Goal: Task Accomplishment & Management: Use online tool/utility

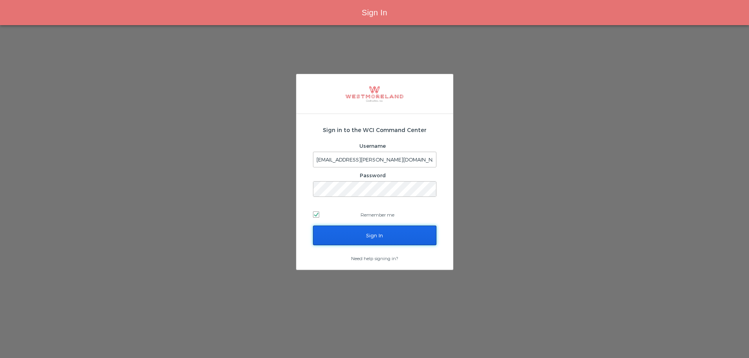
click at [399, 237] on input "Sign In" at bounding box center [374, 236] width 123 height 20
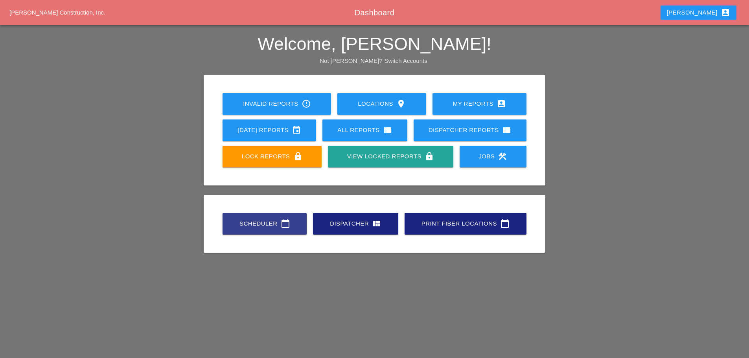
click at [246, 223] on div "Scheduler calendar_today" at bounding box center [264, 223] width 59 height 9
click at [248, 217] on link "Scheduler calendar_today" at bounding box center [264, 224] width 84 height 22
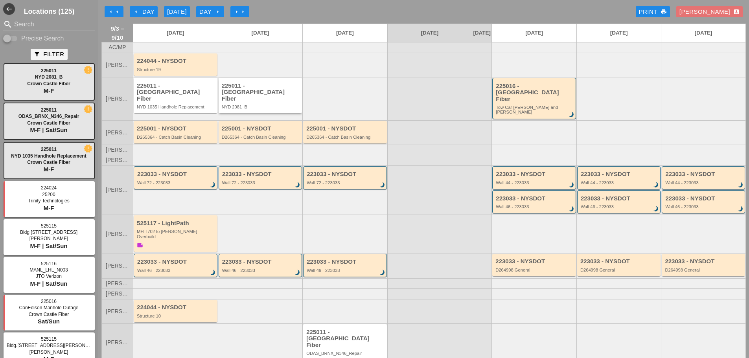
click at [230, 106] on div "NYD 2081_B" at bounding box center [261, 107] width 79 height 5
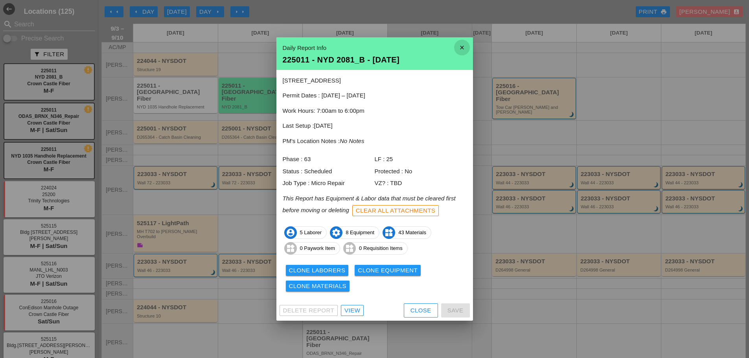
click at [466, 45] on icon "close" at bounding box center [462, 48] width 16 height 16
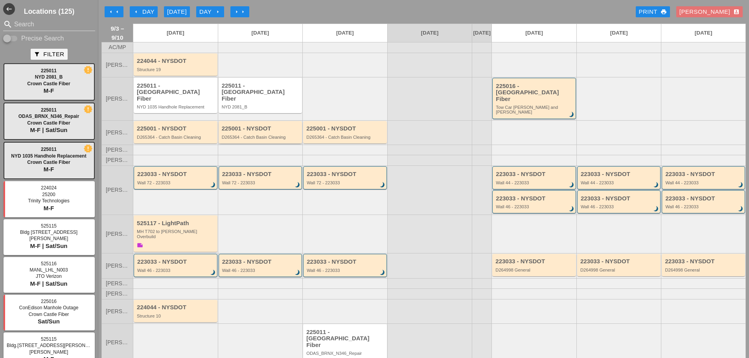
click at [269, 135] on div "D265364 - Catch Basin Cleaning" at bounding box center [261, 137] width 79 height 5
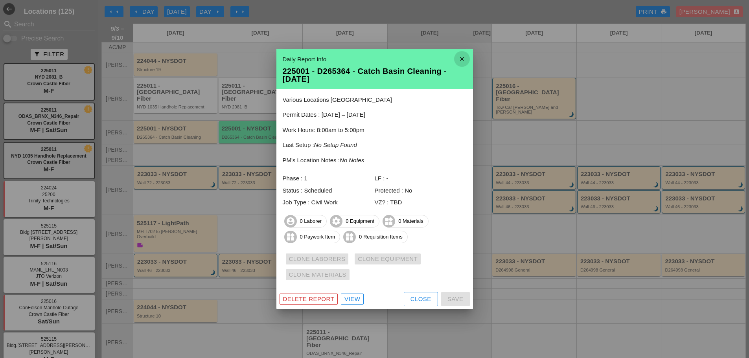
click at [464, 59] on icon "close" at bounding box center [462, 59] width 16 height 16
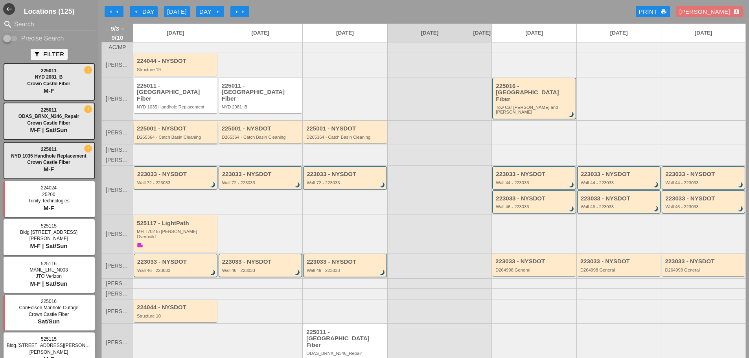
click at [171, 135] on div "D265364 - Catch Basin Cleaning" at bounding box center [176, 137] width 79 height 5
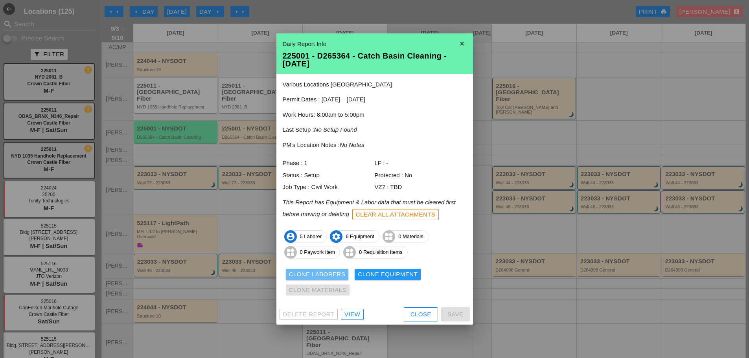
click at [306, 273] on div "Clone Laborers" at bounding box center [317, 274] width 57 height 9
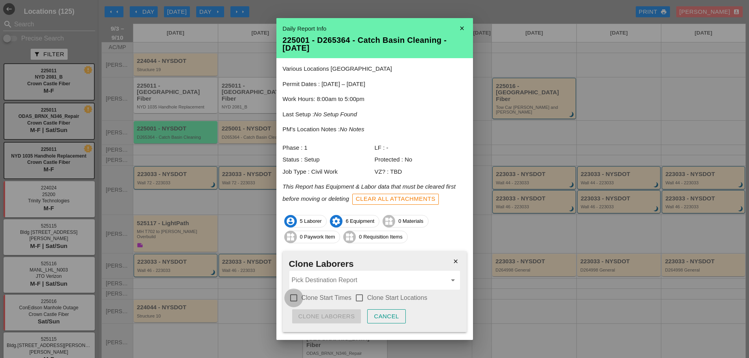
click at [294, 297] on div at bounding box center [293, 297] width 13 height 13
checkbox input "true"
drag, startPoint x: 357, startPoint y: 296, endPoint x: 354, endPoint y: 291, distance: 5.3
click at [357, 296] on div at bounding box center [359, 297] width 13 height 13
checkbox input "true"
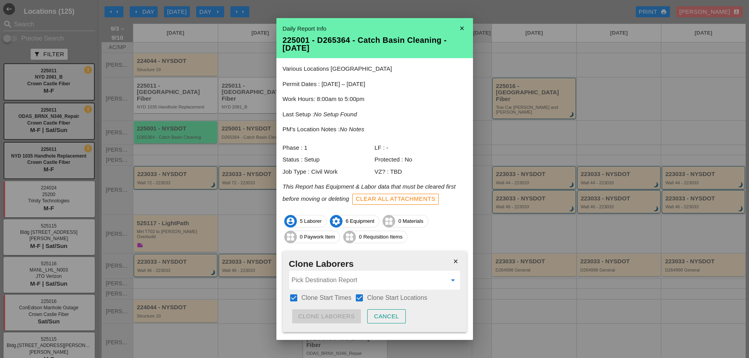
click at [345, 281] on input "Pick Destination Report" at bounding box center [369, 280] width 155 height 13
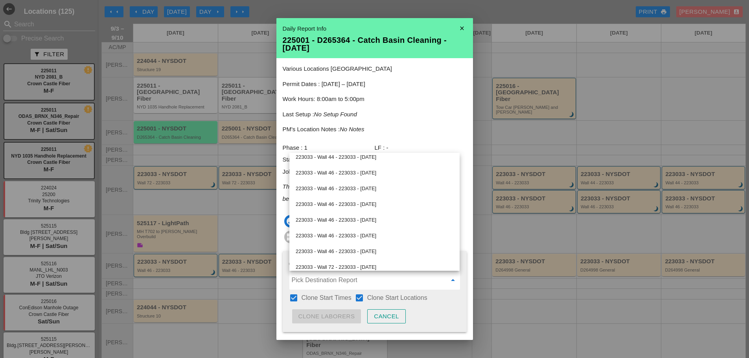
scroll to position [197, 0]
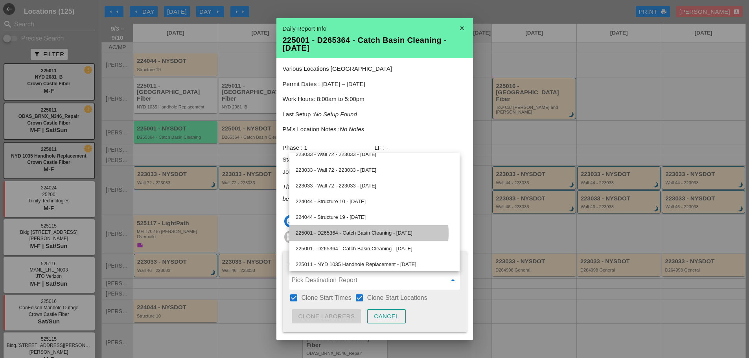
click at [359, 234] on div "225001 - D265364 - Catch Basin Cleaning - [DATE]" at bounding box center [375, 232] width 158 height 9
type input "225001 - D265364 - Catch Basin Cleaning - [DATE]"
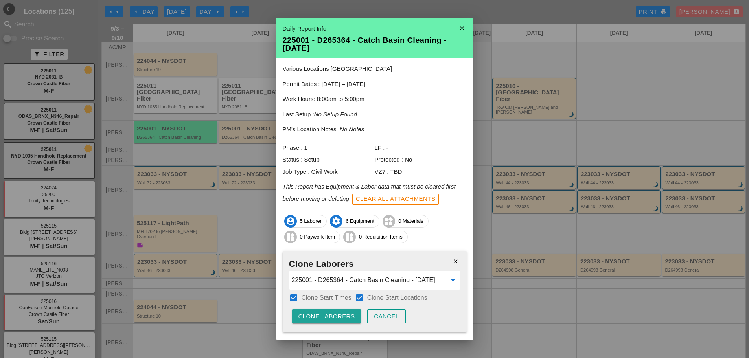
click at [325, 316] on div "Clone Laborers" at bounding box center [326, 316] width 57 height 9
click at [326, 316] on div "Are you sure?" at bounding box center [323, 316] width 50 height 9
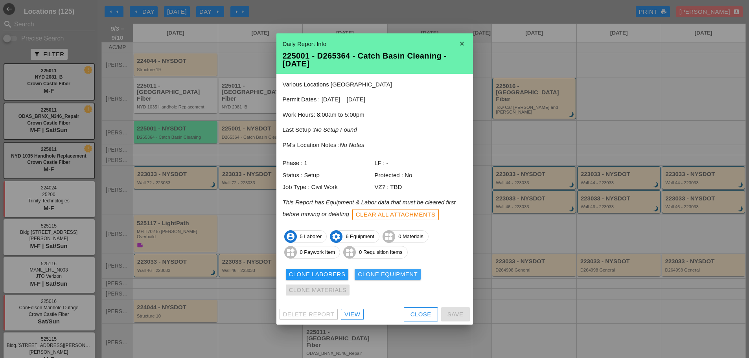
click at [395, 272] on div "Clone Equipment" at bounding box center [388, 274] width 60 height 9
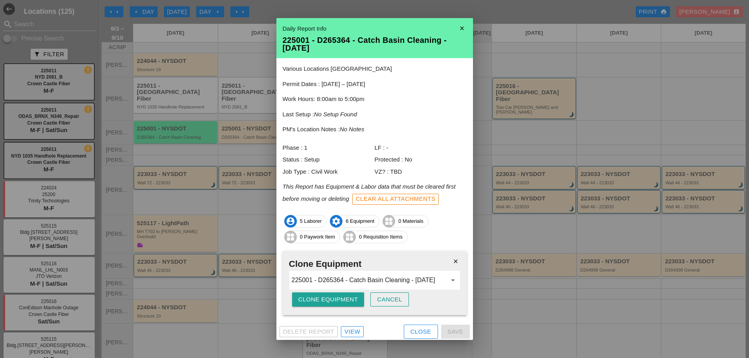
click at [350, 296] on div "Clone Equipment" at bounding box center [328, 299] width 60 height 9
click at [351, 296] on button "Are you sure?" at bounding box center [323, 299] width 63 height 14
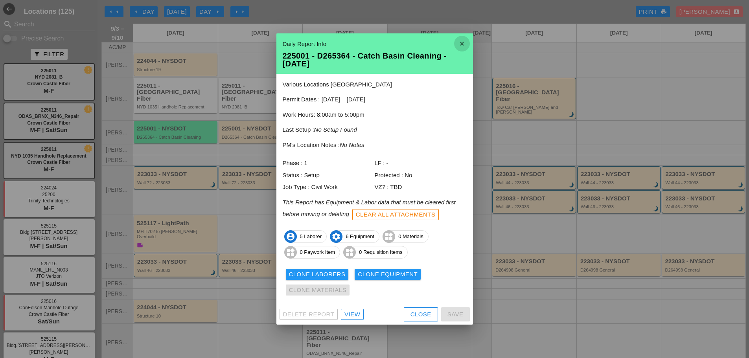
click at [462, 41] on icon "close" at bounding box center [462, 44] width 16 height 16
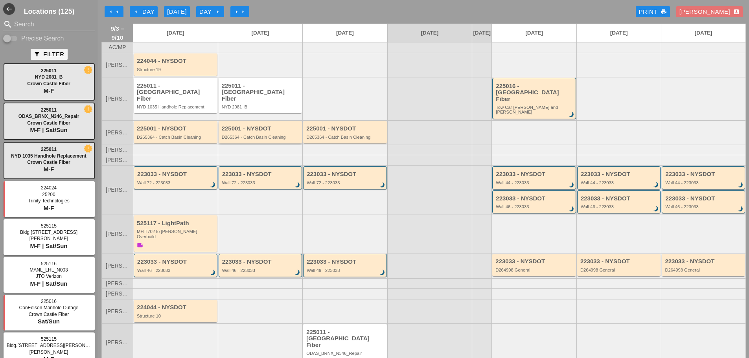
click at [273, 127] on div "225001 - NYSDOT D265364 - Catch Basin Cleaning" at bounding box center [261, 132] width 79 height 14
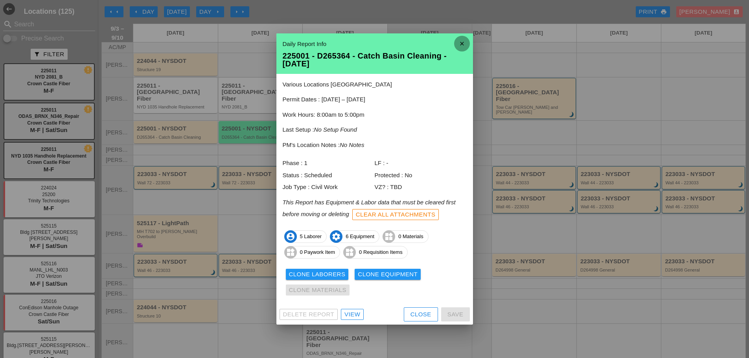
click at [462, 42] on icon "close" at bounding box center [462, 44] width 16 height 16
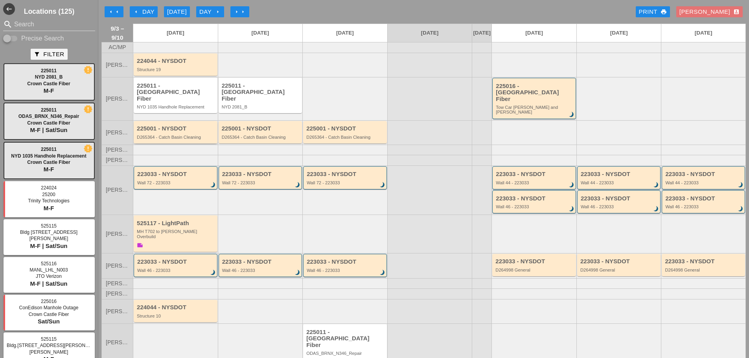
click at [165, 125] on div "225001 - NYSDOT" at bounding box center [176, 128] width 79 height 7
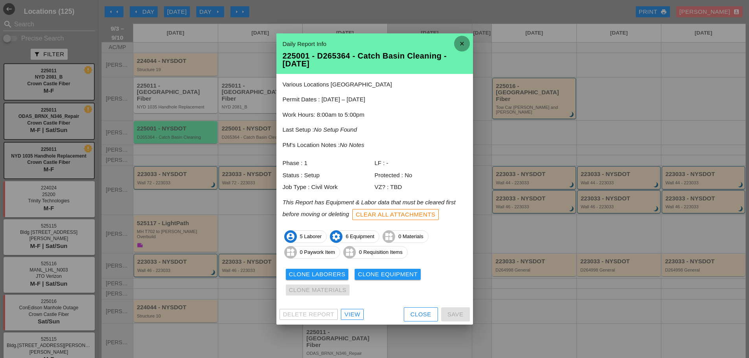
click at [461, 45] on icon "close" at bounding box center [462, 44] width 16 height 16
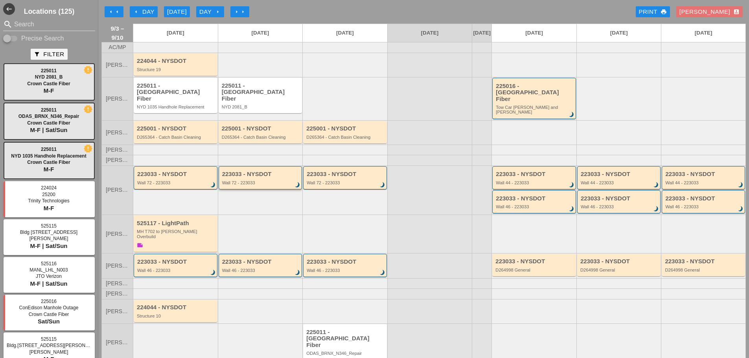
click at [248, 171] on div "223033 - NYSDOT" at bounding box center [261, 174] width 78 height 7
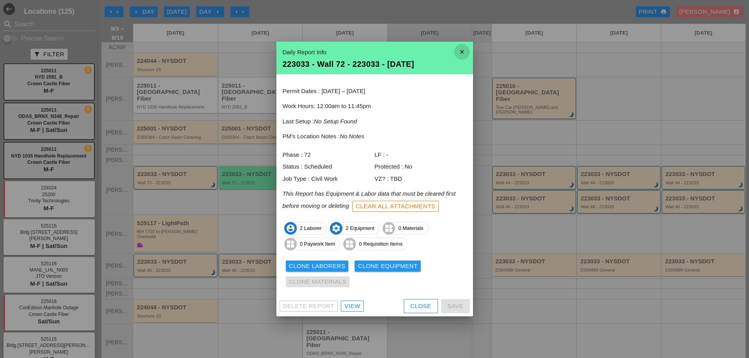
click at [465, 53] on icon "close" at bounding box center [462, 52] width 16 height 16
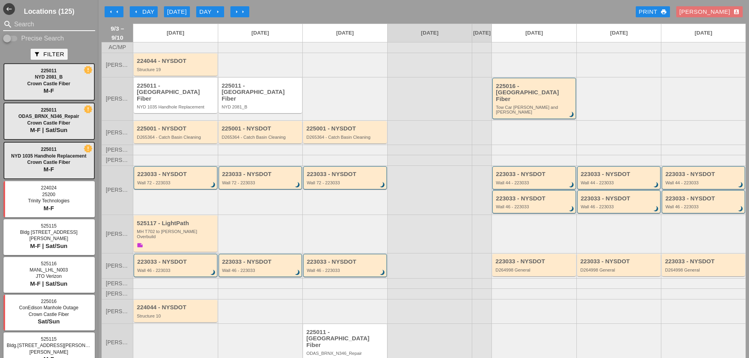
click at [40, 20] on input "Search" at bounding box center [49, 24] width 70 height 13
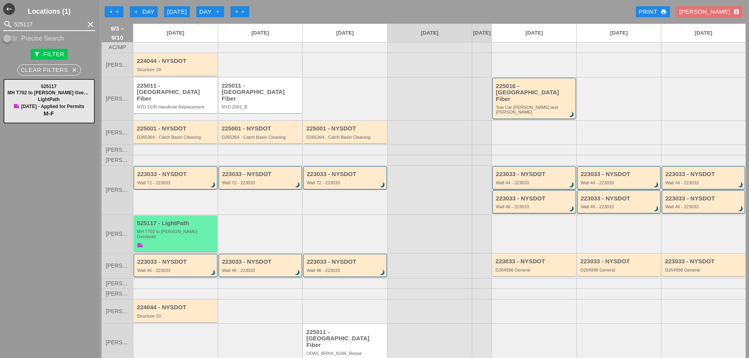
type input "525117"
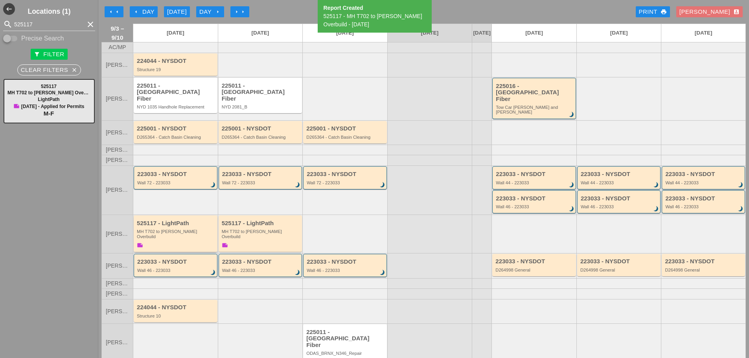
click at [156, 235] on div "525117 - LightPath MH T702 to [PERSON_NAME] Overbuild note" at bounding box center [176, 234] width 79 height 29
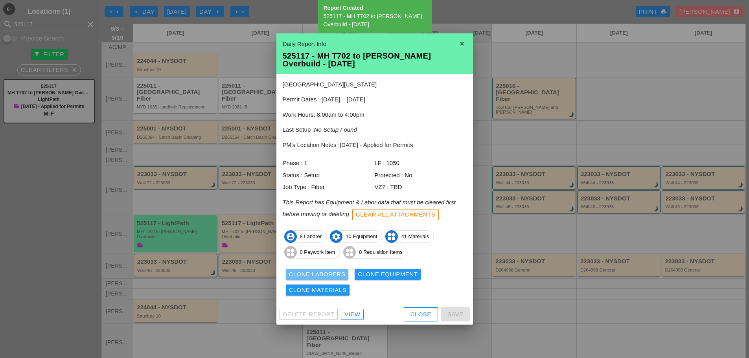
click at [301, 276] on div "Clone Laborers" at bounding box center [317, 274] width 57 height 9
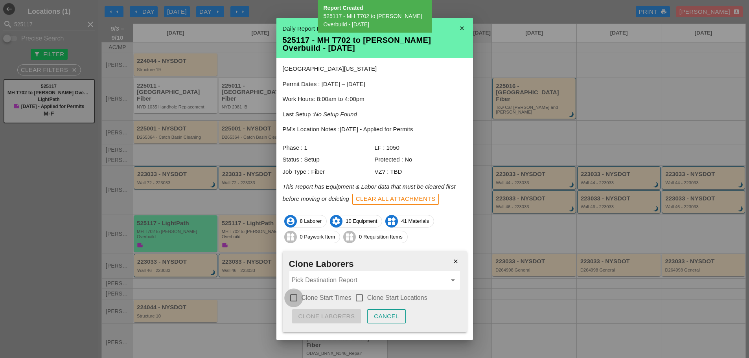
click at [298, 298] on div at bounding box center [293, 297] width 13 height 13
checkbox input "true"
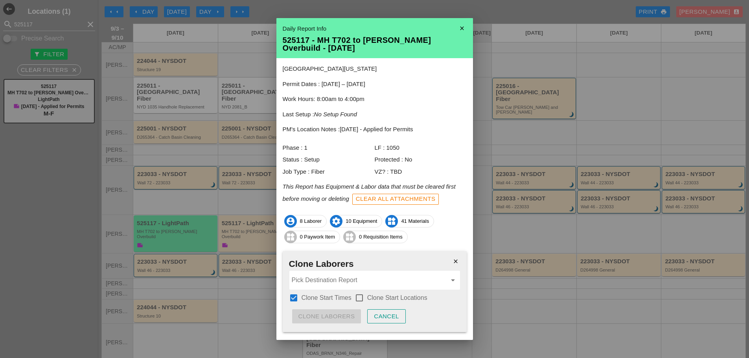
click at [355, 296] on div at bounding box center [359, 297] width 13 height 13
checkbox input "true"
click at [344, 280] on input "Pick Destination Report" at bounding box center [369, 280] width 155 height 13
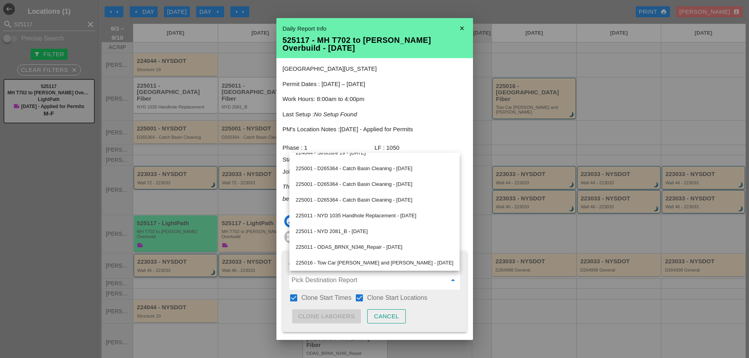
scroll to position [278, 0]
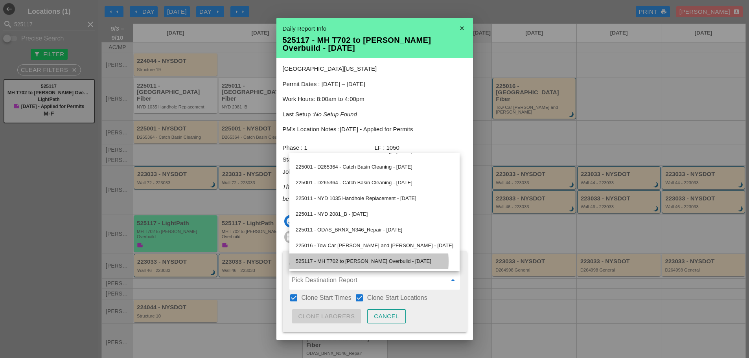
click at [355, 259] on div "525117 - MH T702 to [PERSON_NAME] Overbuild - [DATE]" at bounding box center [375, 261] width 158 height 9
type input "525117 - MH T702 to [PERSON_NAME] Overbuild - [DATE]"
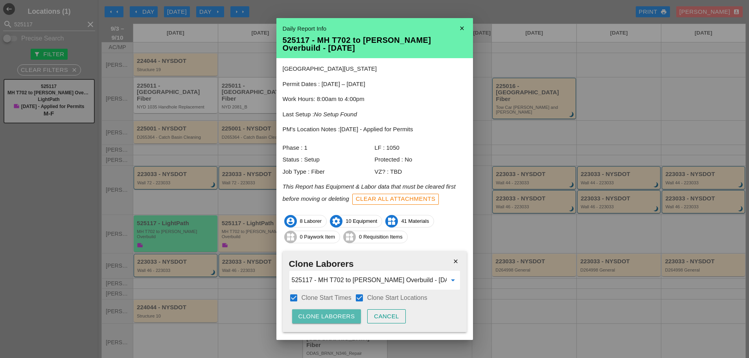
click at [334, 314] on div "Clone Laborers" at bounding box center [326, 316] width 57 height 9
click at [330, 317] on div "Are you sure?" at bounding box center [323, 316] width 50 height 9
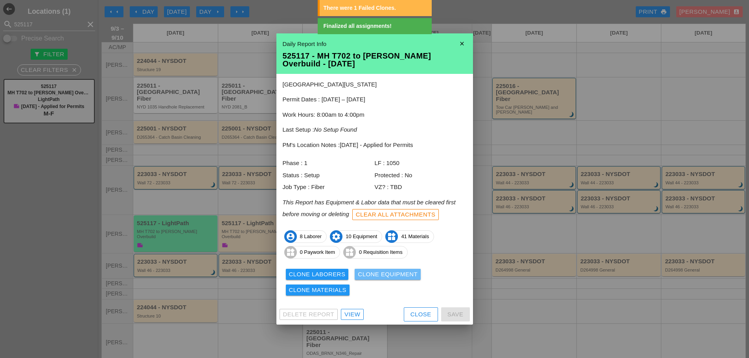
click at [364, 277] on div "Clone Equipment" at bounding box center [388, 274] width 60 height 9
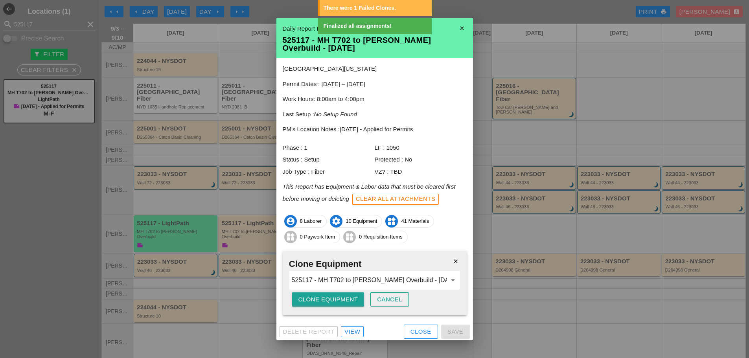
click at [329, 294] on button "Clone Equipment" at bounding box center [328, 299] width 72 height 14
click at [329, 294] on button "Are you sure?" at bounding box center [323, 299] width 63 height 14
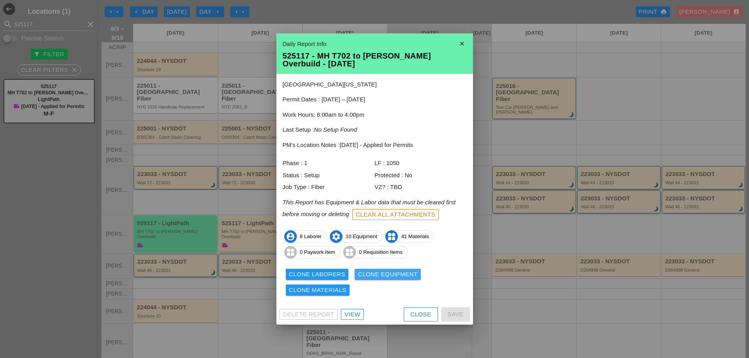
click at [395, 271] on div "Clone Equipment" at bounding box center [388, 274] width 60 height 9
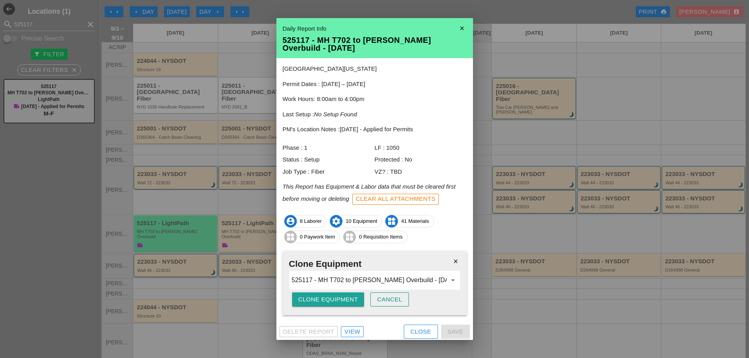
click at [344, 296] on div "Clone Equipment" at bounding box center [328, 299] width 60 height 9
click at [346, 296] on div "Are you sure?" at bounding box center [323, 299] width 50 height 9
click at [342, 298] on div "Clone Equipment" at bounding box center [328, 299] width 60 height 9
click at [342, 298] on div "Are you sure?" at bounding box center [323, 299] width 50 height 9
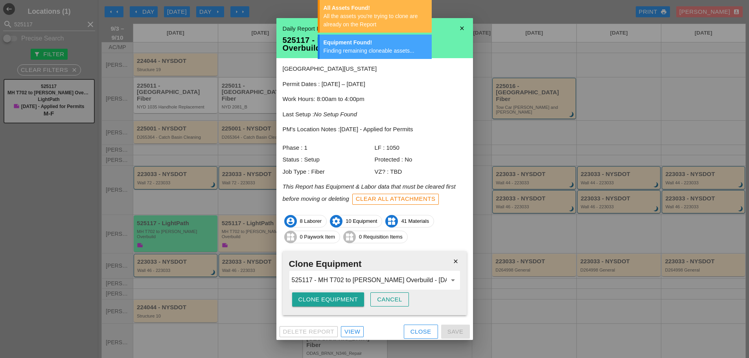
click at [342, 297] on div "Clone Equipment" at bounding box center [328, 299] width 60 height 9
click at [342, 297] on div "Are you sure?" at bounding box center [323, 299] width 50 height 9
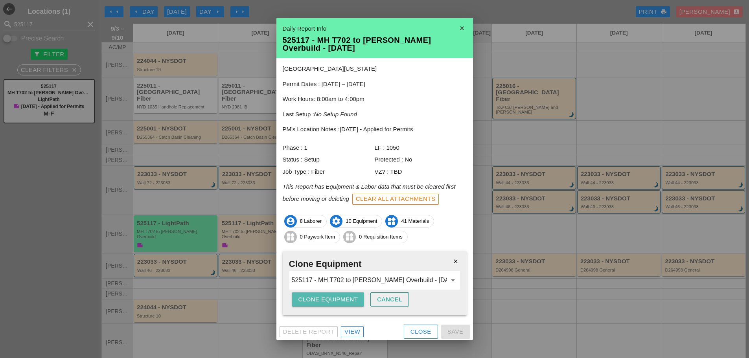
click at [328, 305] on button "Clone Equipment" at bounding box center [328, 299] width 72 height 14
click at [327, 303] on div "Are you sure?" at bounding box center [323, 299] width 50 height 9
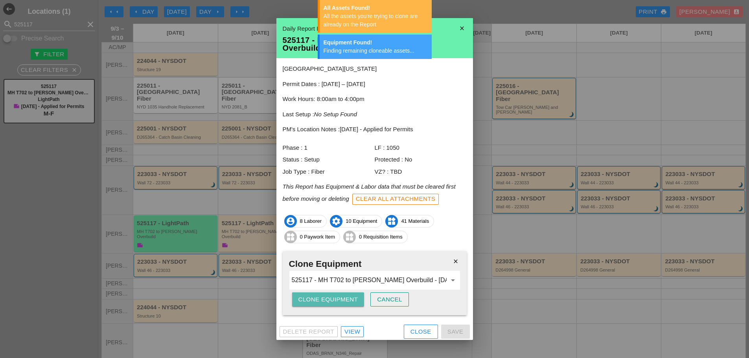
click at [333, 303] on div "Clone Equipment" at bounding box center [328, 299] width 60 height 9
click at [334, 302] on div "Clone Equipment" at bounding box center [328, 299] width 60 height 9
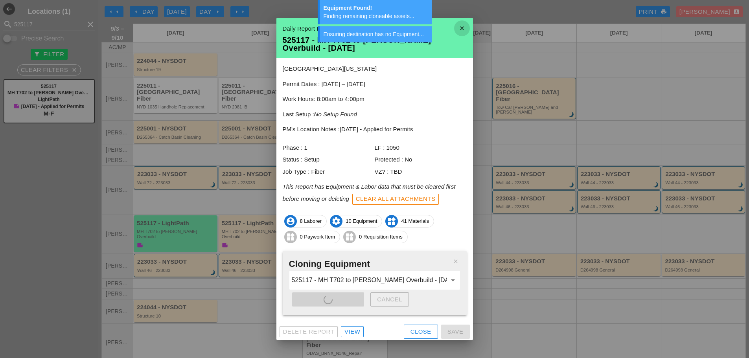
click at [455, 23] on icon "close" at bounding box center [462, 28] width 16 height 16
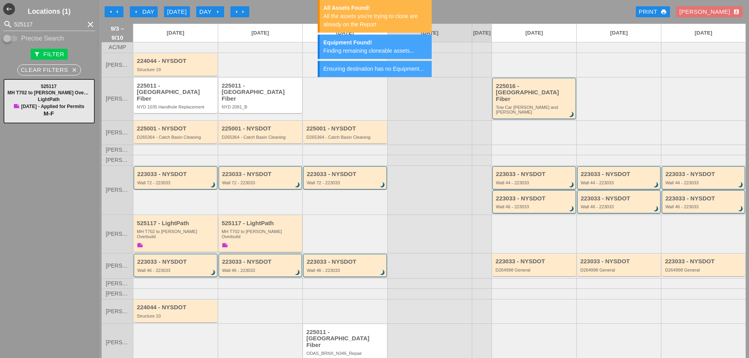
click at [265, 232] on div "525117 - LightPath MH T702 to [PERSON_NAME] Overbuild note" at bounding box center [261, 234] width 79 height 29
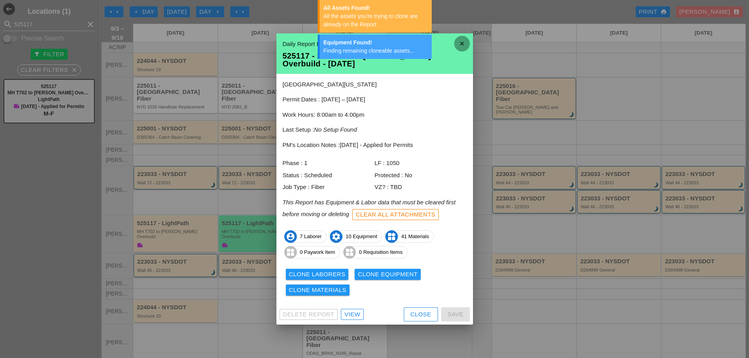
click at [462, 44] on icon "close" at bounding box center [462, 44] width 16 height 16
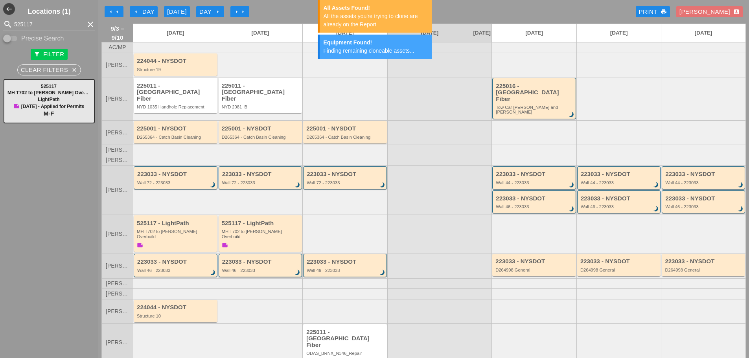
click at [254, 268] on div "Wall 46 - 223033" at bounding box center [261, 270] width 78 height 5
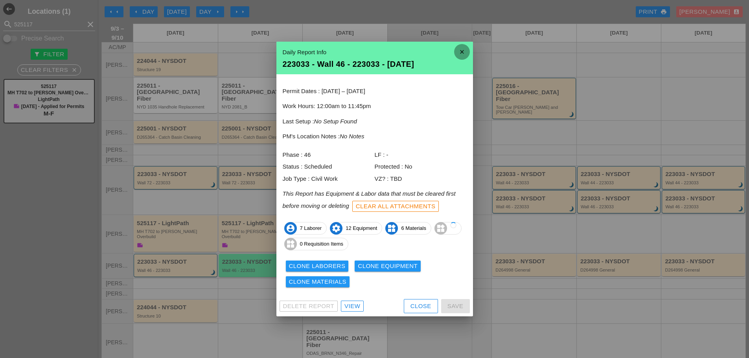
drag, startPoint x: 462, startPoint y: 51, endPoint x: 449, endPoint y: 57, distance: 14.5
click at [463, 51] on icon "close" at bounding box center [462, 52] width 16 height 16
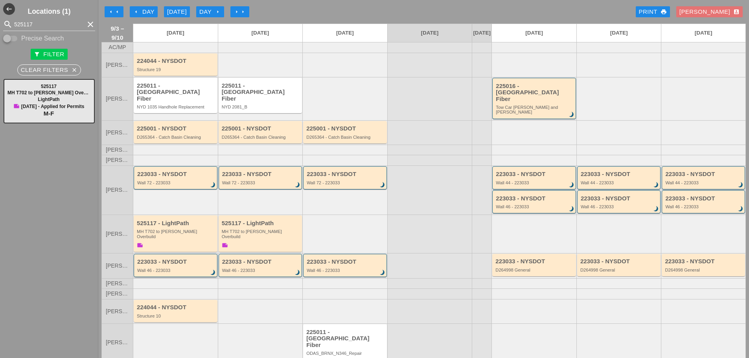
click at [161, 259] on div "223033 - NYSDOT Wall 46 - 223033 brightness_3" at bounding box center [176, 266] width 78 height 14
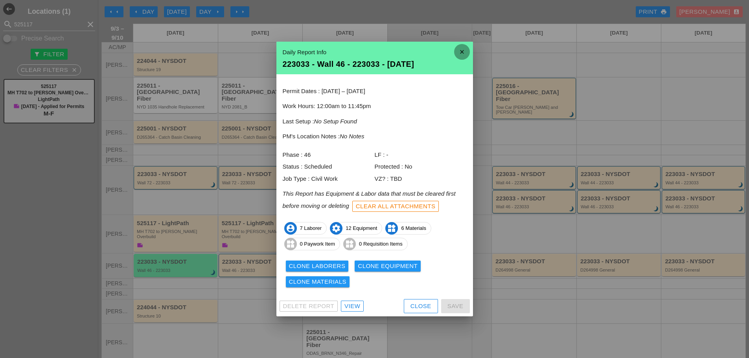
click at [465, 50] on icon "close" at bounding box center [462, 52] width 16 height 16
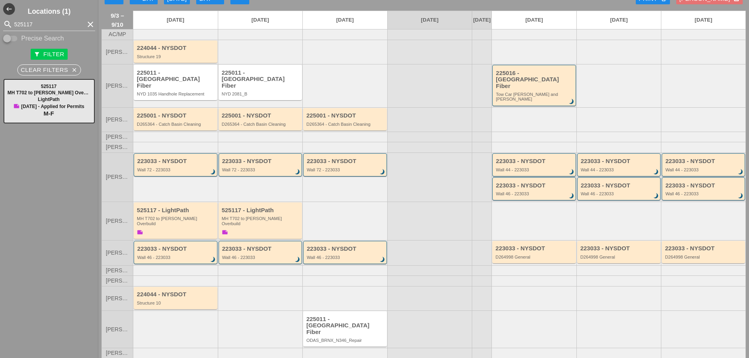
scroll to position [0, 0]
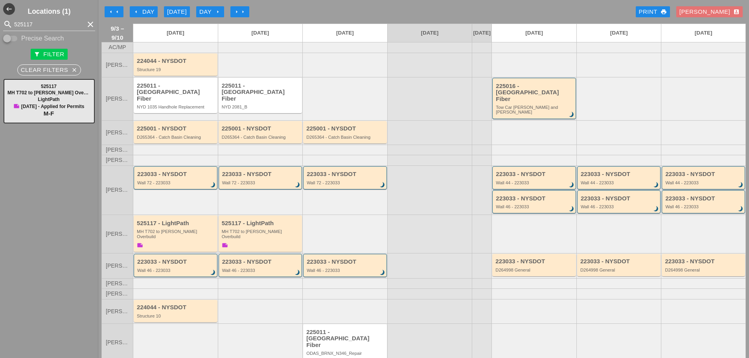
click at [86, 26] on icon "clear" at bounding box center [90, 24] width 9 height 9
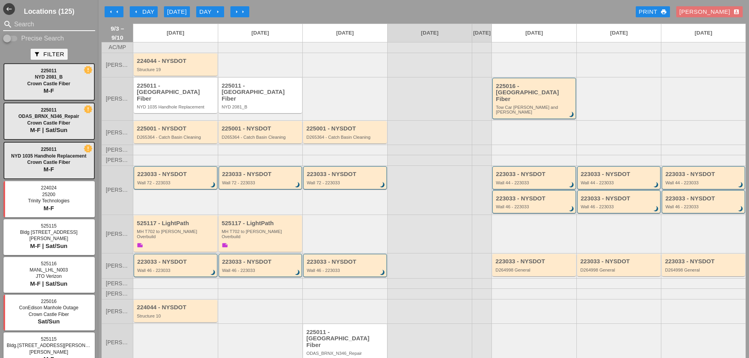
click at [40, 20] on input "Search" at bounding box center [49, 24] width 70 height 13
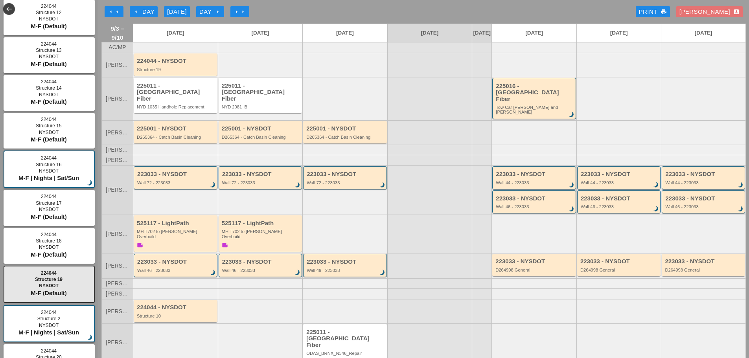
scroll to position [236, 0]
type input "224044"
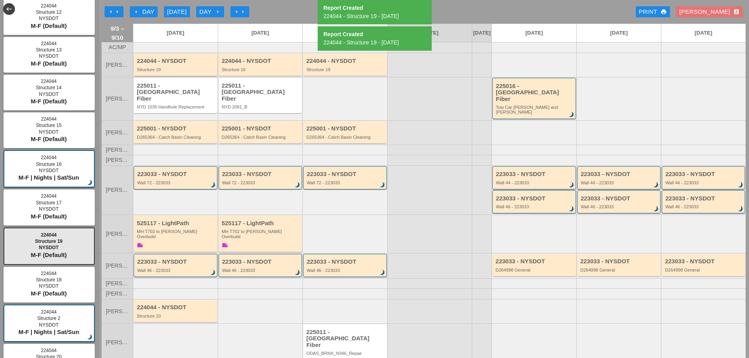
click at [167, 72] on div "Structure 19" at bounding box center [176, 69] width 79 height 5
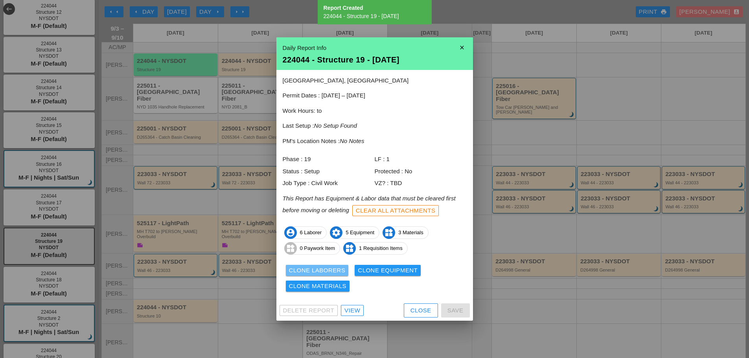
click at [325, 269] on div "Clone Laborers" at bounding box center [317, 270] width 57 height 9
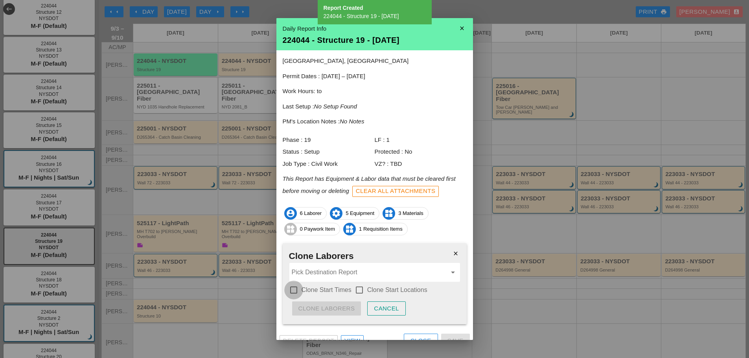
click at [294, 293] on div at bounding box center [293, 289] width 13 height 13
checkbox input "true"
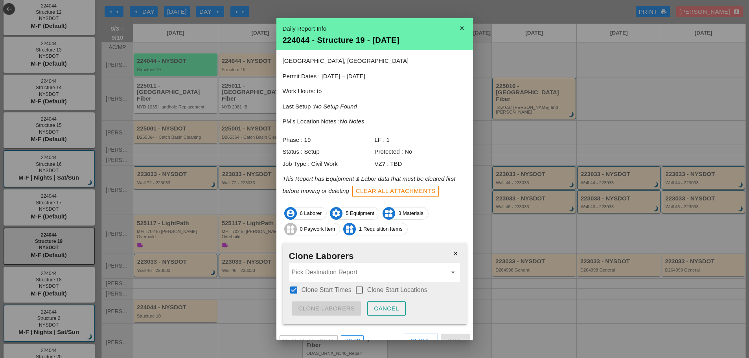
click at [361, 290] on div at bounding box center [359, 289] width 13 height 13
checkbox input "true"
click at [338, 274] on input "Pick Destination Report" at bounding box center [369, 272] width 155 height 13
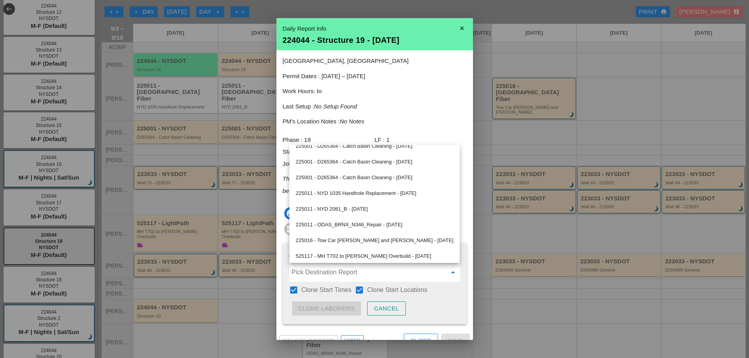
scroll to position [310, 0]
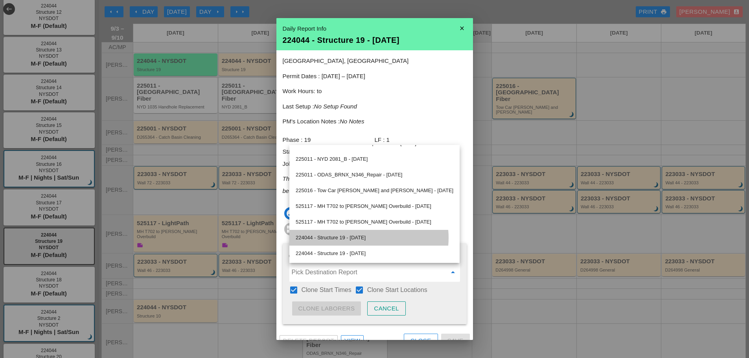
click at [345, 236] on div "224044 - Structure 19 - [DATE]" at bounding box center [375, 237] width 158 height 9
type input "224044 - Structure 19 - [DATE]"
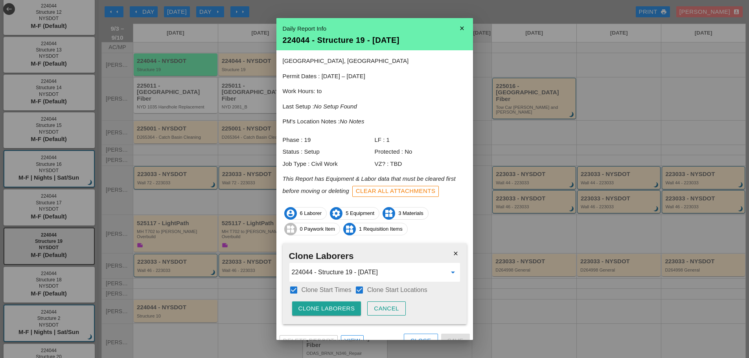
click at [343, 310] on div "Clone Laborers" at bounding box center [326, 308] width 57 height 9
click at [342, 310] on div "Are you sure?" at bounding box center [323, 308] width 50 height 9
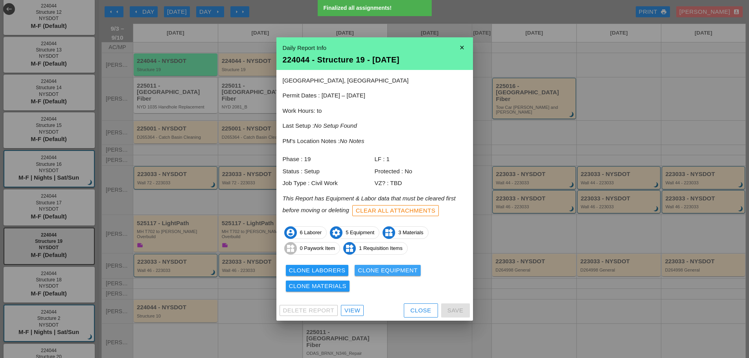
click at [365, 274] on div "Clone Equipment" at bounding box center [388, 270] width 60 height 9
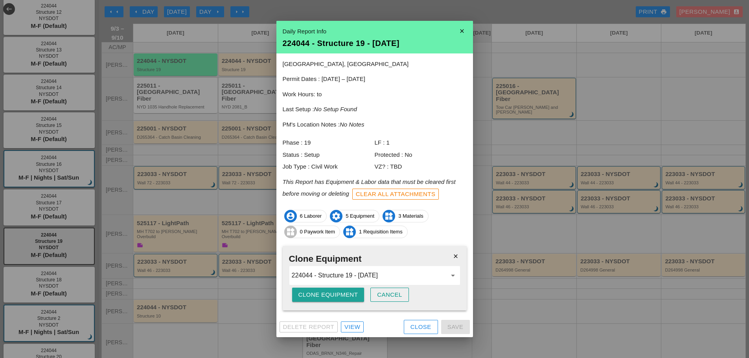
click at [346, 294] on div "Clone Equipment" at bounding box center [328, 294] width 60 height 9
click at [346, 293] on div "Are you sure?" at bounding box center [323, 294] width 50 height 9
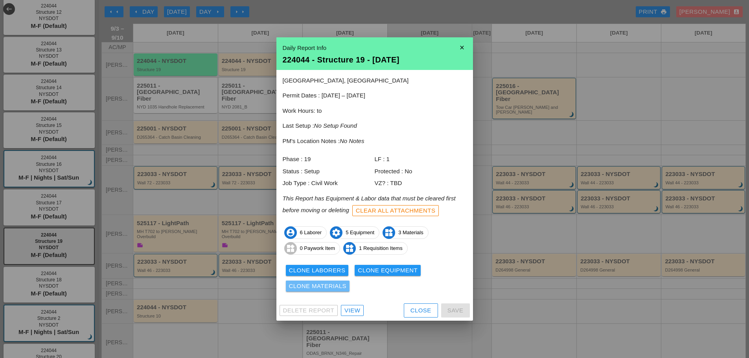
click at [330, 283] on div "Clone Materials" at bounding box center [318, 286] width 58 height 9
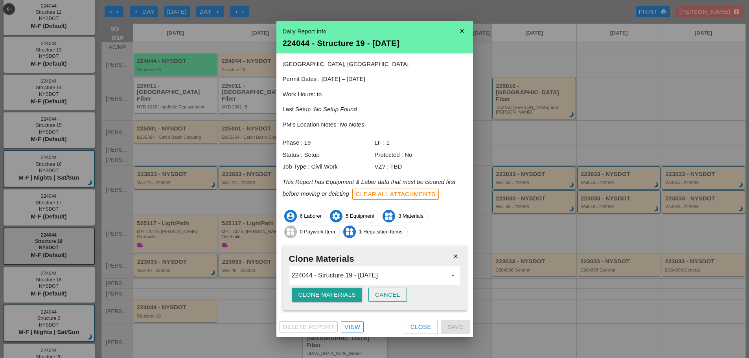
click at [321, 295] on div "Clone Materials" at bounding box center [327, 294] width 58 height 9
click at [321, 295] on div "Are you sure?" at bounding box center [323, 294] width 50 height 9
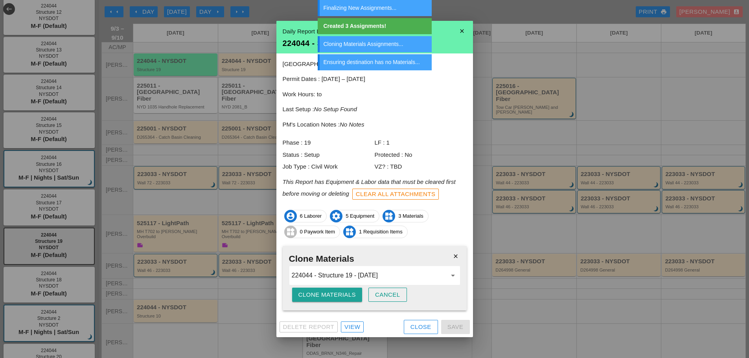
click at [321, 295] on div "Clone Materials" at bounding box center [327, 294] width 58 height 9
click at [321, 295] on div "Are you sure?" at bounding box center [323, 294] width 50 height 9
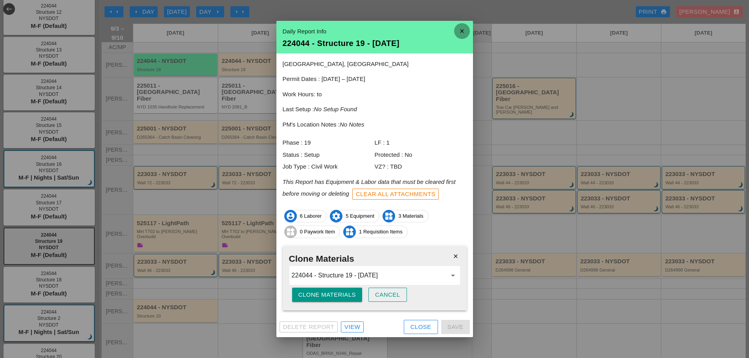
click at [465, 28] on icon "close" at bounding box center [462, 31] width 16 height 16
